Goal: Answer question/provide support: Share knowledge or assist other users

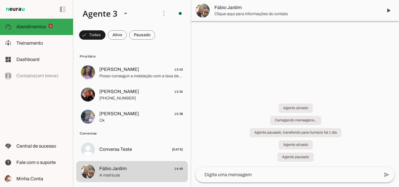
scroll to position [26, 0]
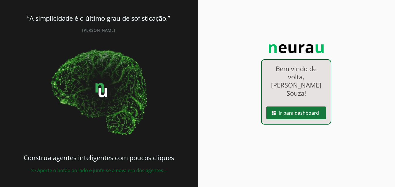
click at [286, 106] on span at bounding box center [296, 113] width 60 height 14
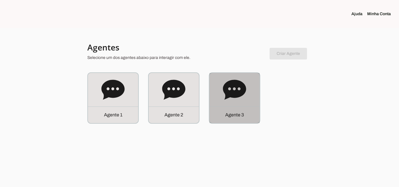
click at [253, 95] on div "Agente 3" at bounding box center [235, 98] width 50 height 50
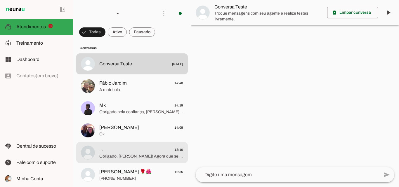
scroll to position [88, 0]
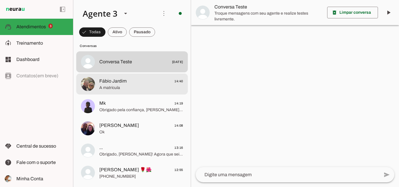
click at [138, 89] on span "A matrícula" at bounding box center [141, 88] width 84 height 6
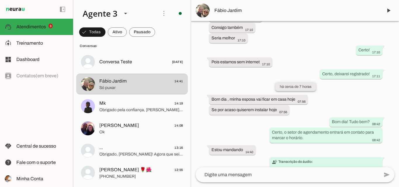
scroll to position [4013, 0]
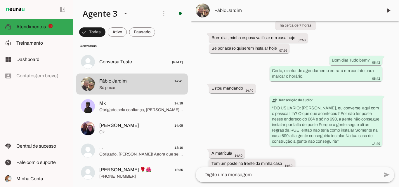
drag, startPoint x: 209, startPoint y: 146, endPoint x: 293, endPoint y: 145, distance: 83.6
click at [293, 159] on whatsapp-message-bubble "Tem um poste na frente da minha casa 14:40" at bounding box center [252, 164] width 86 height 10
drag, startPoint x: 286, startPoint y: 148, endPoint x: 302, endPoint y: 148, distance: 15.5
click at [302, 149] on div "Agente ativado Agente pausado, interação humana no WhatsApp há cerca de 22 hora…" at bounding box center [295, 94] width 208 height 146
click at [303, 151] on div "Agente ativado Agente pausado, interação humana no WhatsApp há cerca de 22 hora…" at bounding box center [295, 94] width 208 height 146
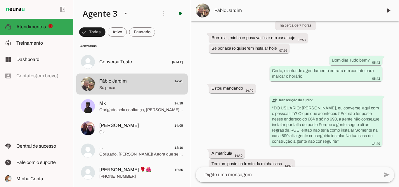
click at [262, 142] on div "Agente ativado Agente pausado, interação humana no WhatsApp há cerca de 22 hora…" at bounding box center [295, 94] width 208 height 146
drag, startPoint x: 210, startPoint y: 136, endPoint x: 238, endPoint y: 161, distance: 37.1
click at [238, 161] on div "Agente ativado Agente pausado, interação humana no WhatsApp há cerca de 22 hora…" at bounding box center [295, 94] width 208 height 146
click at [213, 149] on whatsapp-message-bubble "A matrícula 14:40" at bounding box center [227, 154] width 36 height 10
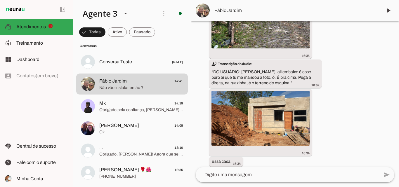
scroll to position [3367, 0]
